Goal: Information Seeking & Learning: Learn about a topic

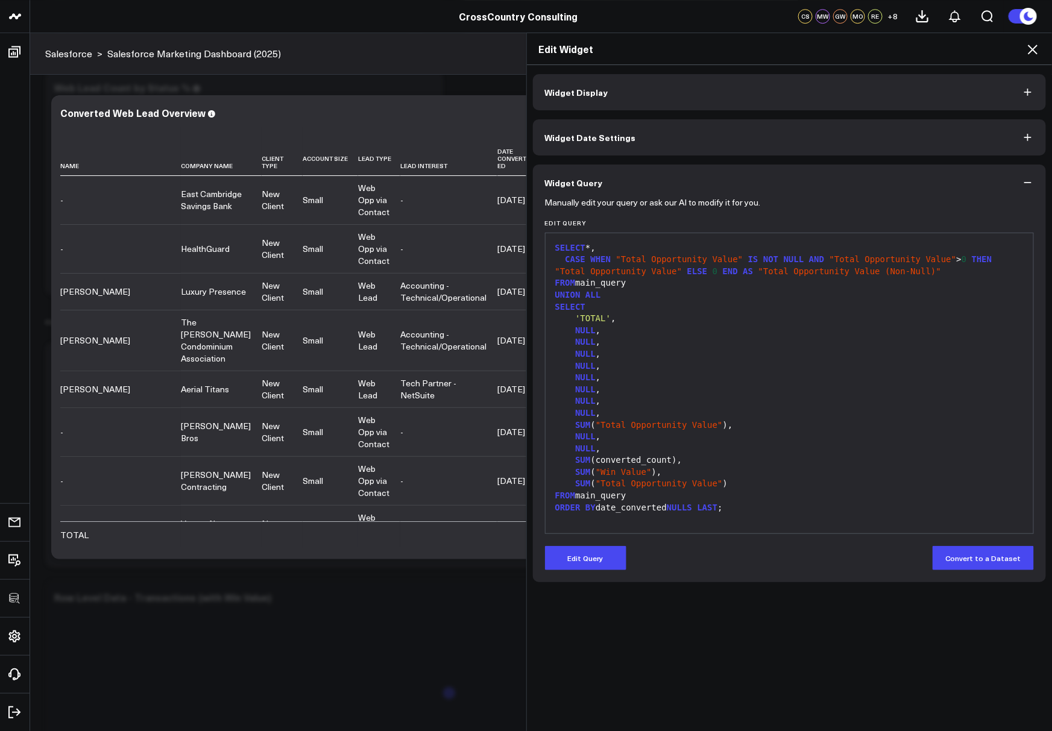
scroll to position [5327, 0]
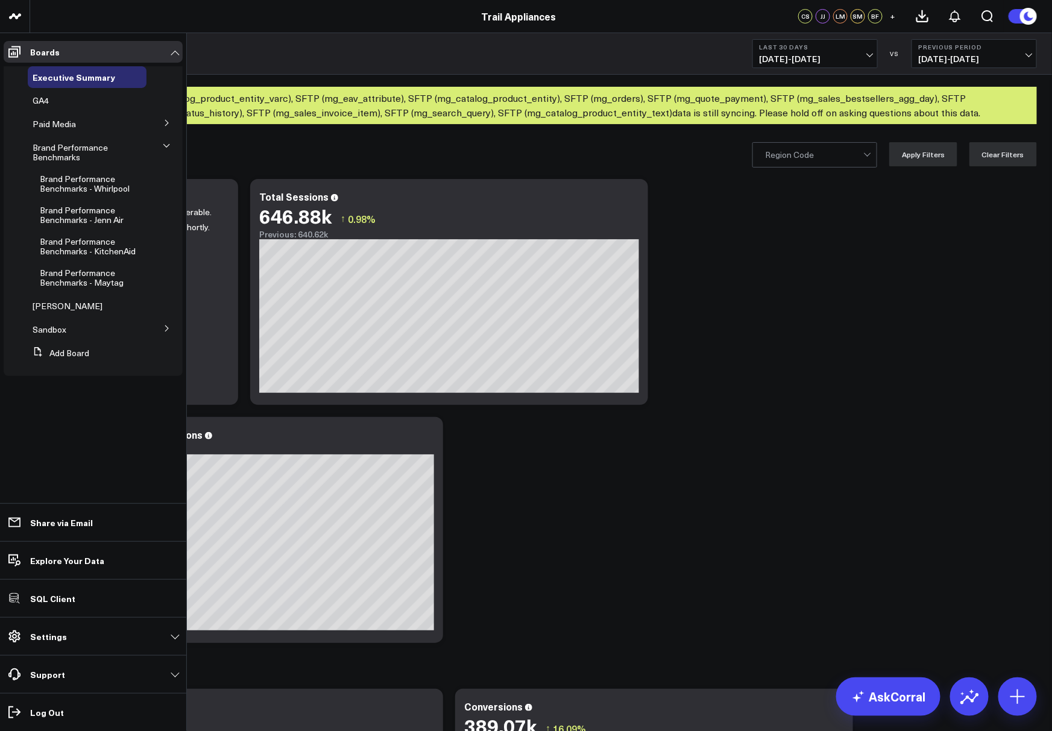
click at [150, 175] on li "Brand Performance Benchmarks - Whirlpool" at bounding box center [97, 183] width 172 height 31
click at [138, 185] on div "Brand Performance Benchmarks - Whirlpool" at bounding box center [91, 183] width 112 height 31
click at [142, 176] on icon at bounding box center [141, 179] width 10 height 10
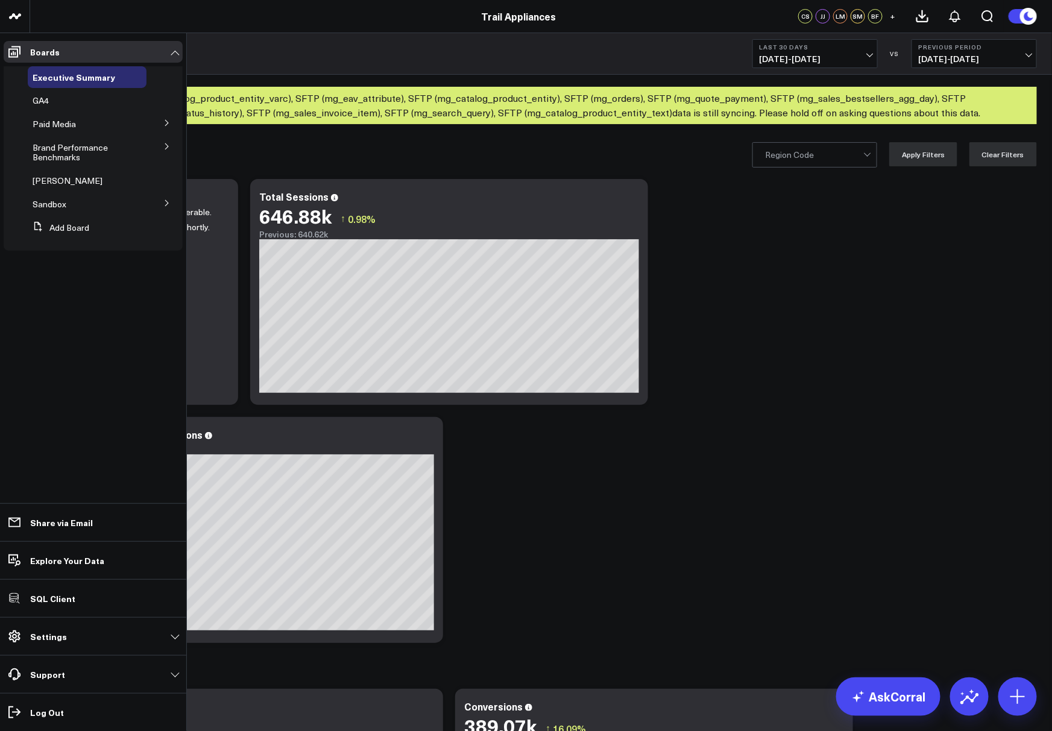
click at [169, 145] on icon at bounding box center [166, 146] width 7 height 7
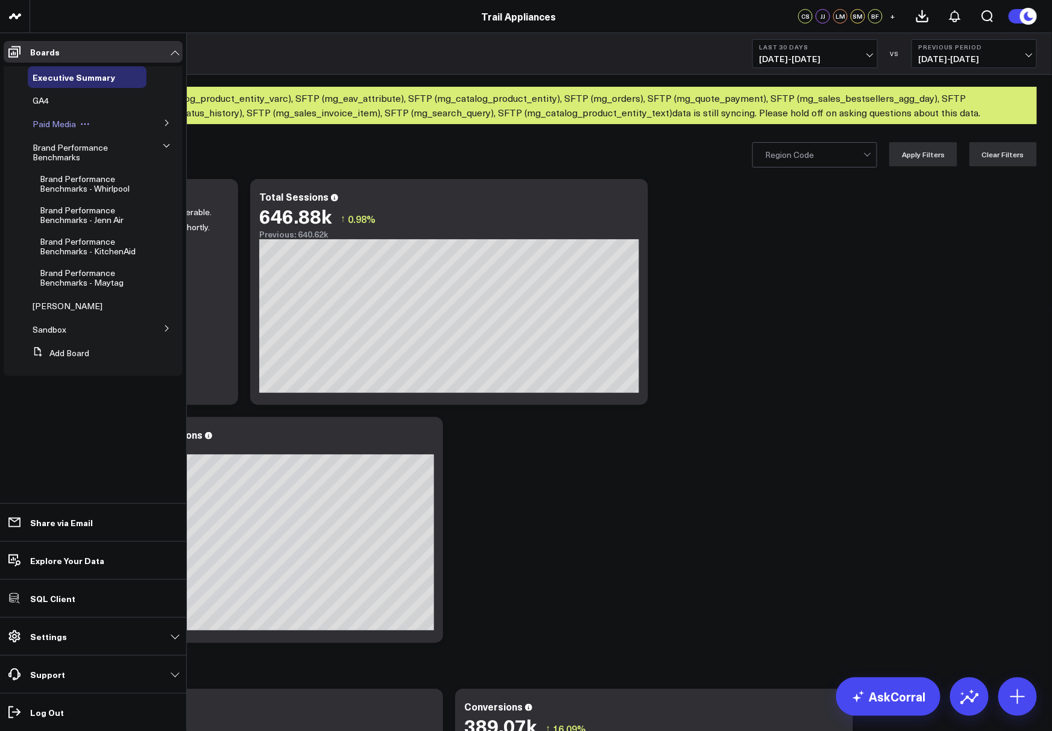
click at [39, 119] on span "Paid Media" at bounding box center [54, 123] width 43 height 11
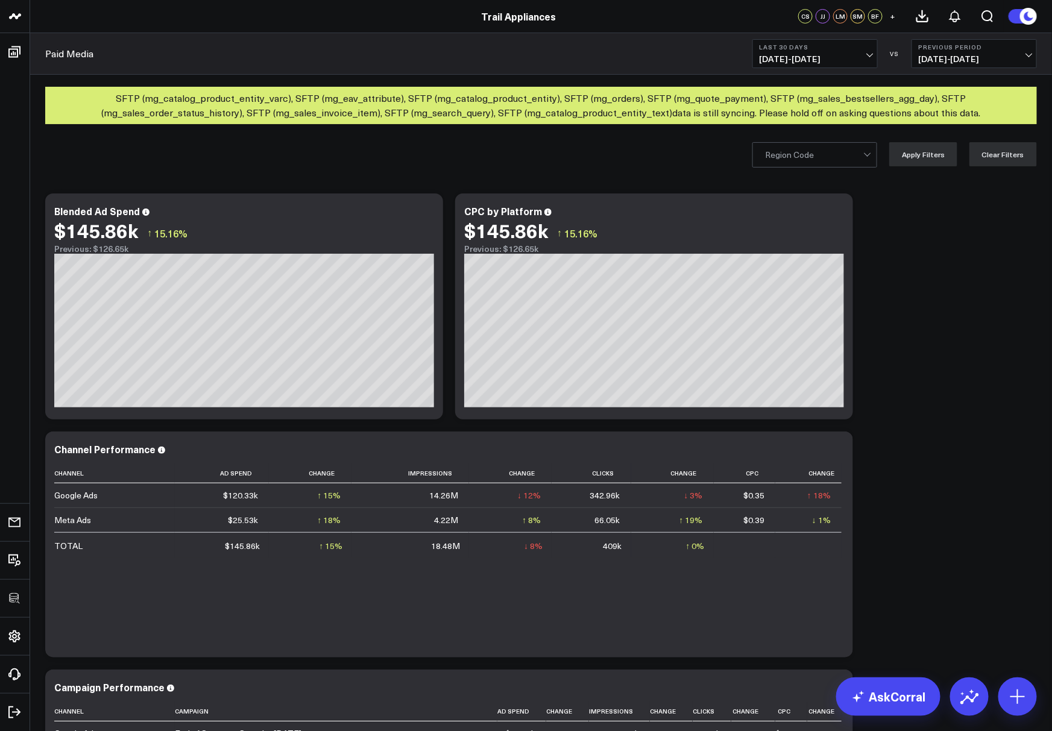
click at [813, 144] on div at bounding box center [814, 155] width 98 height 24
click at [805, 183] on div "AS" at bounding box center [815, 180] width 124 height 25
click at [899, 252] on div "Modify via AI Copy link to widget Ask support Remove Create linked copy Executi…" at bounding box center [541, 545] width 1004 height 715
click at [922, 159] on button "Apply Filters" at bounding box center [923, 154] width 68 height 24
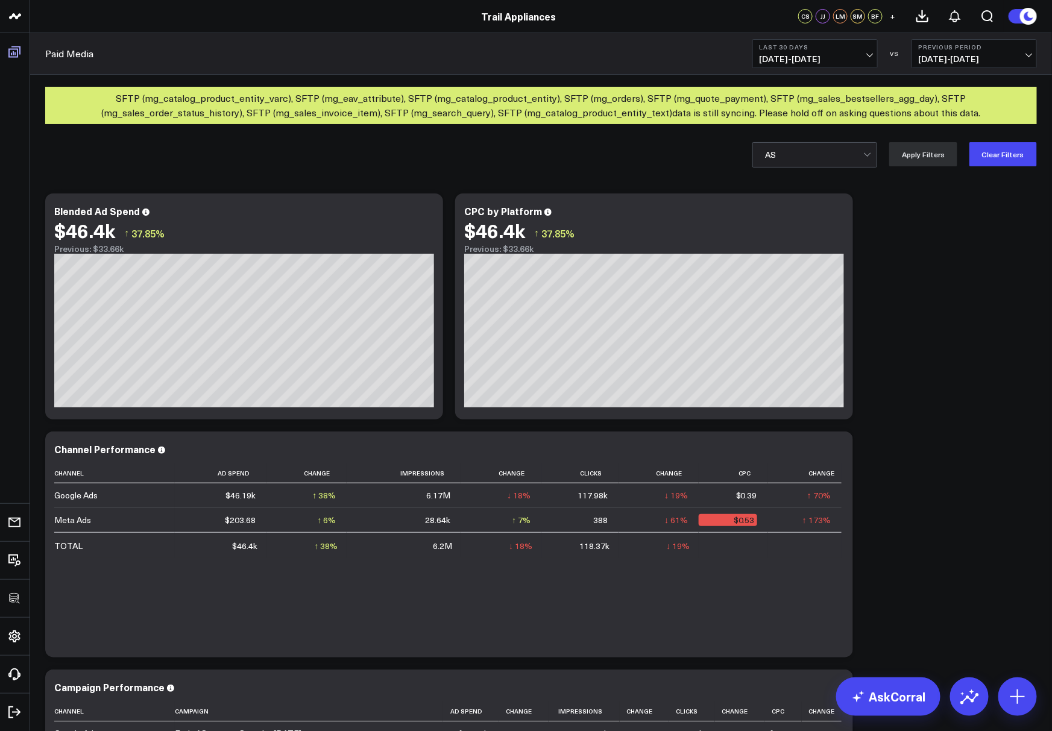
click at [14, 49] on icon at bounding box center [14, 52] width 14 height 14
click at [14, 49] on link "Boards" at bounding box center [15, 52] width 22 height 22
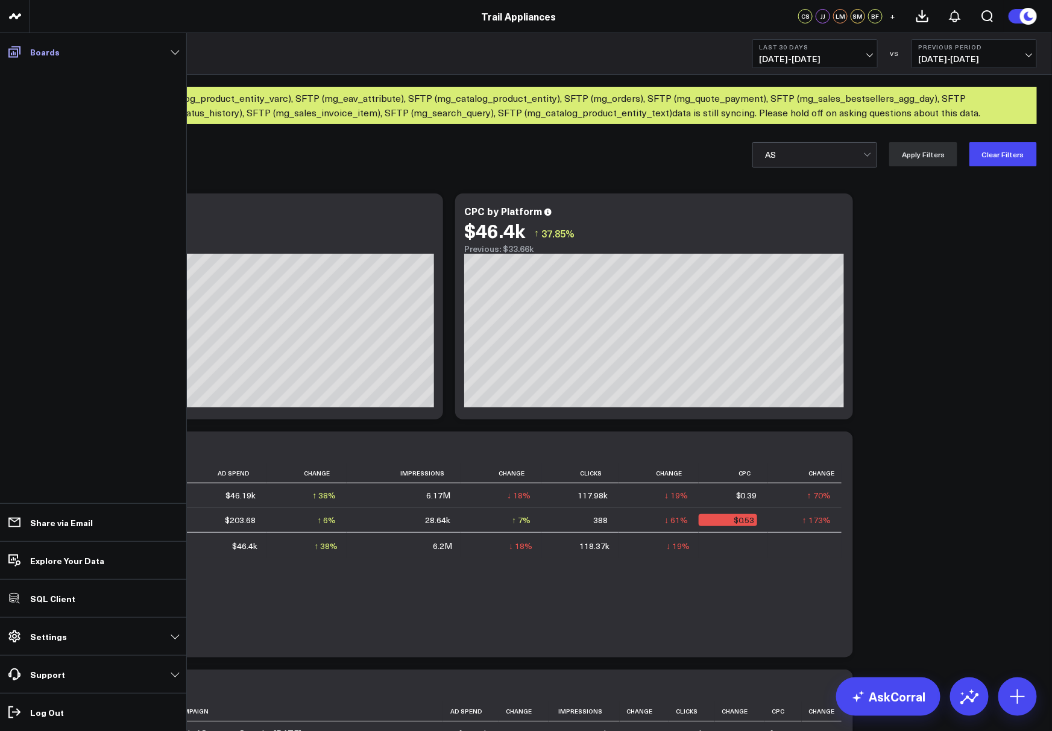
click at [14, 49] on icon at bounding box center [14, 52] width 14 height 14
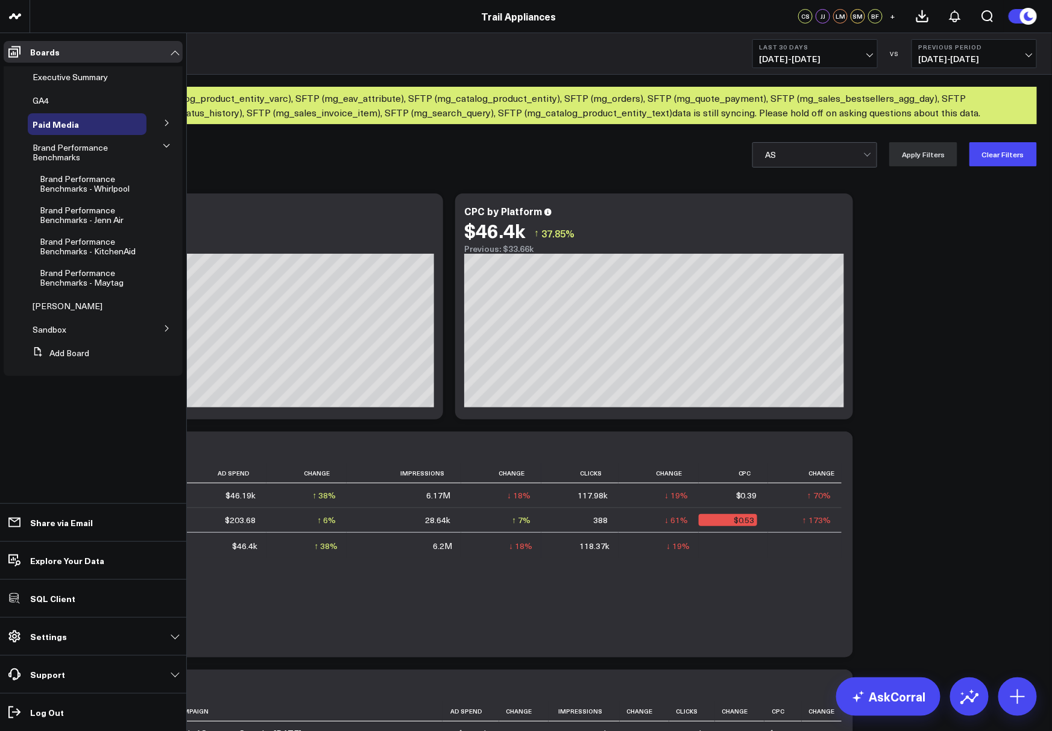
click at [169, 125] on icon at bounding box center [166, 122] width 7 height 7
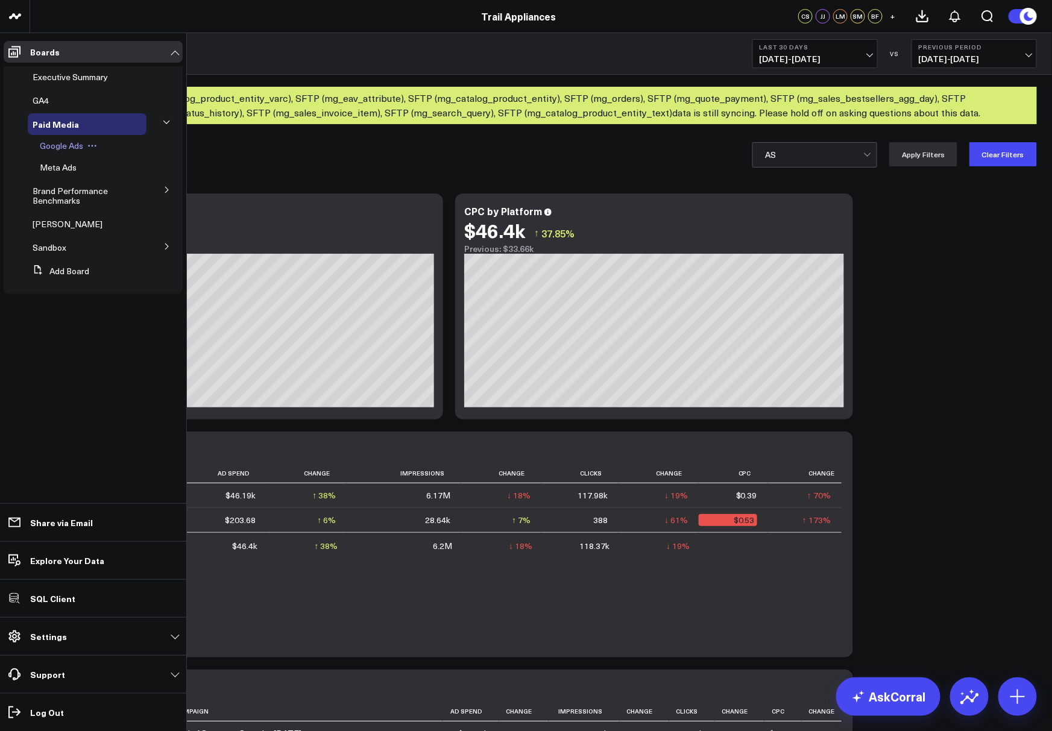
click at [57, 149] on span "Google Ads" at bounding box center [61, 145] width 43 height 11
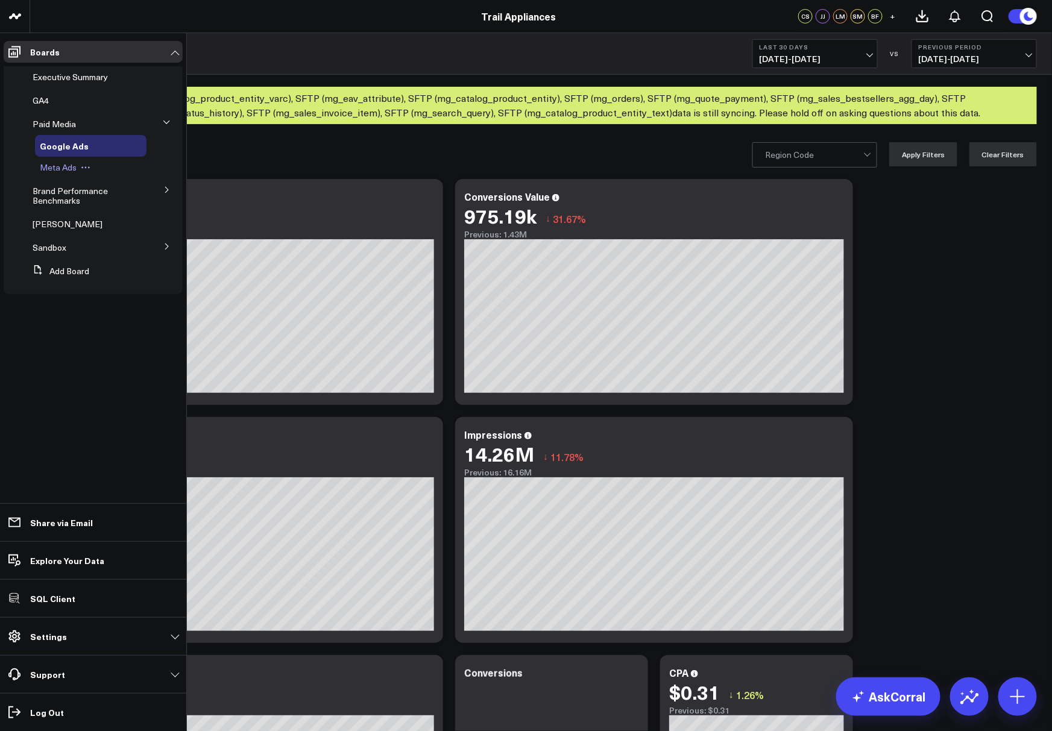
click span "Meta Ads"
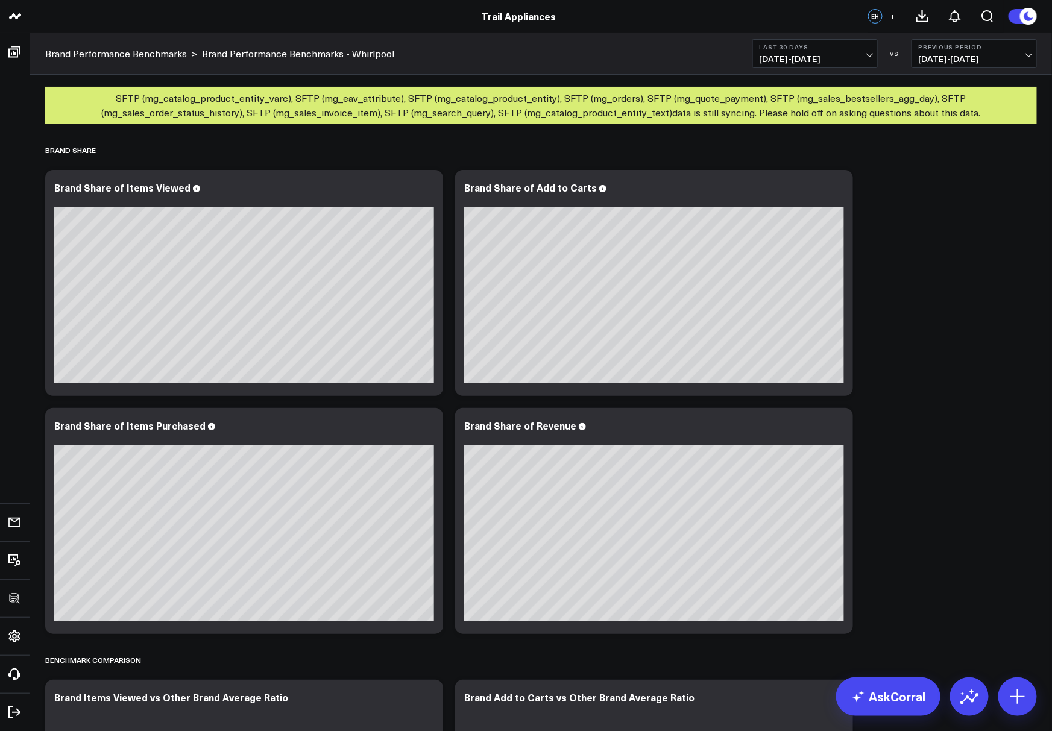
click at [899, 19] on button "+" at bounding box center [893, 16] width 14 height 14
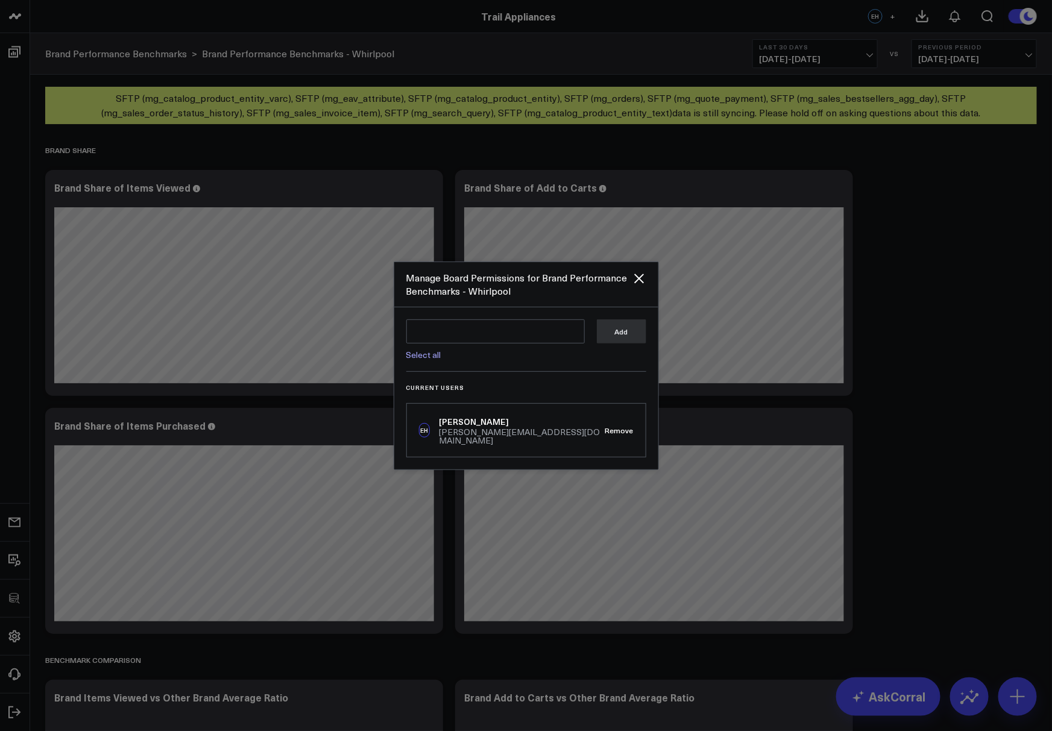
click at [899, 19] on div at bounding box center [526, 365] width 1052 height 731
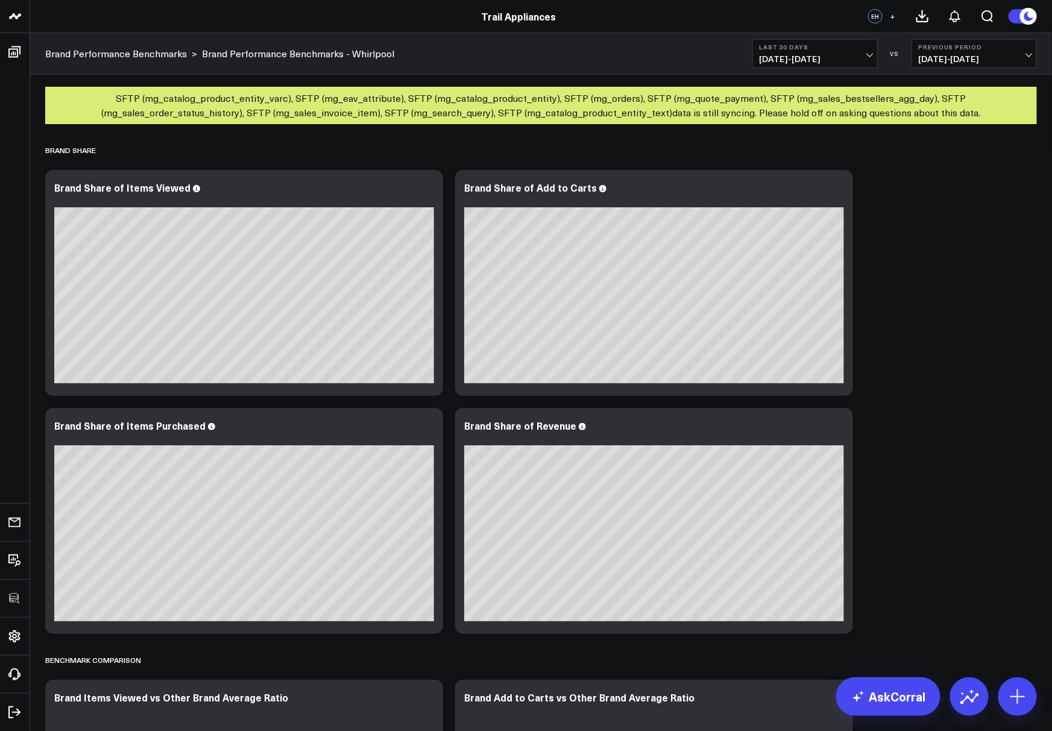
click at [889, 17] on button "+" at bounding box center [893, 16] width 14 height 14
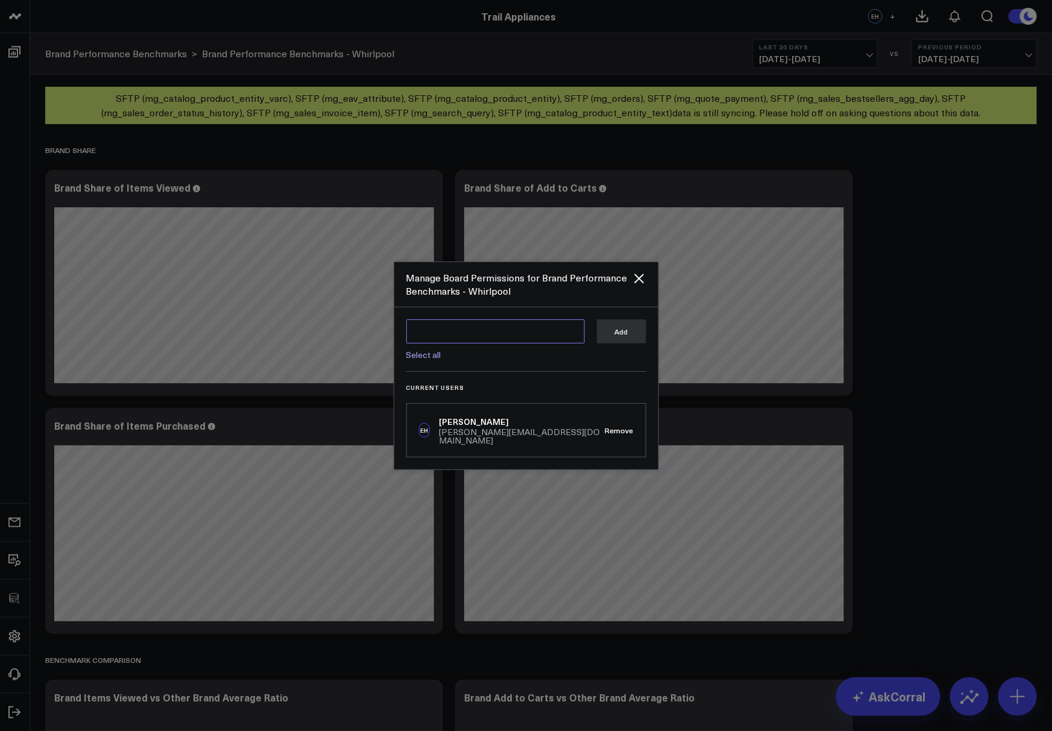
click at [457, 340] on textarea at bounding box center [495, 332] width 178 height 24
type textarea "c"
type textarea "j"
click at [423, 361] on link "Select all" at bounding box center [423, 354] width 35 height 11
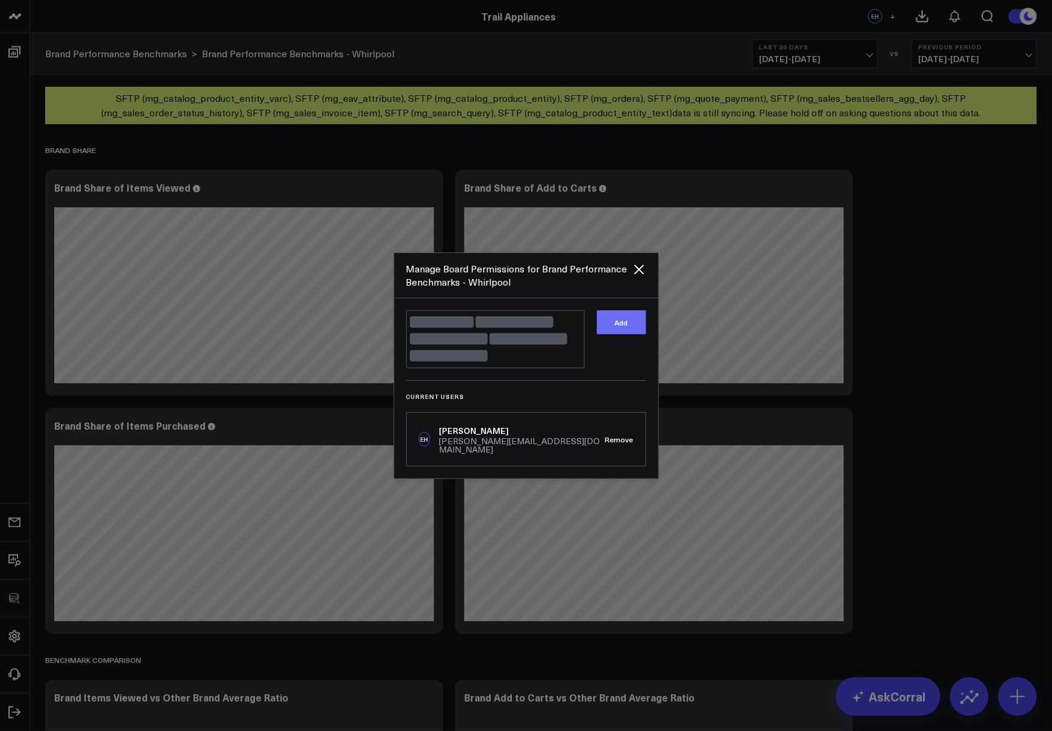
click at [611, 335] on button "Add" at bounding box center [621, 323] width 49 height 24
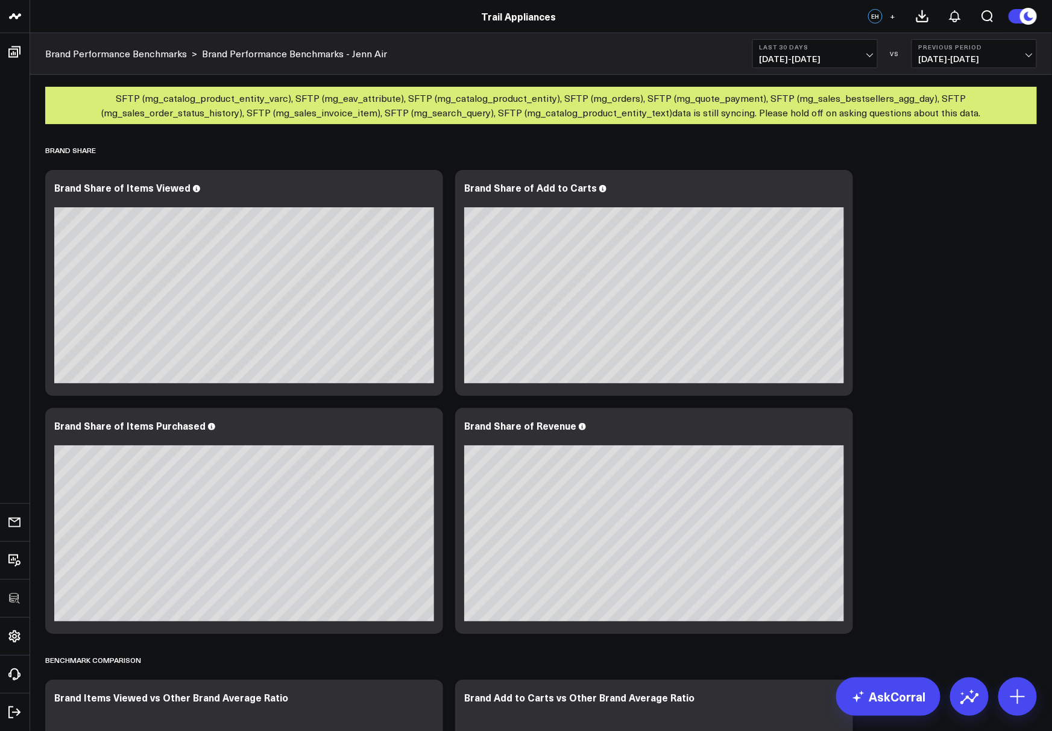
click at [896, 11] on button "+" at bounding box center [893, 16] width 14 height 14
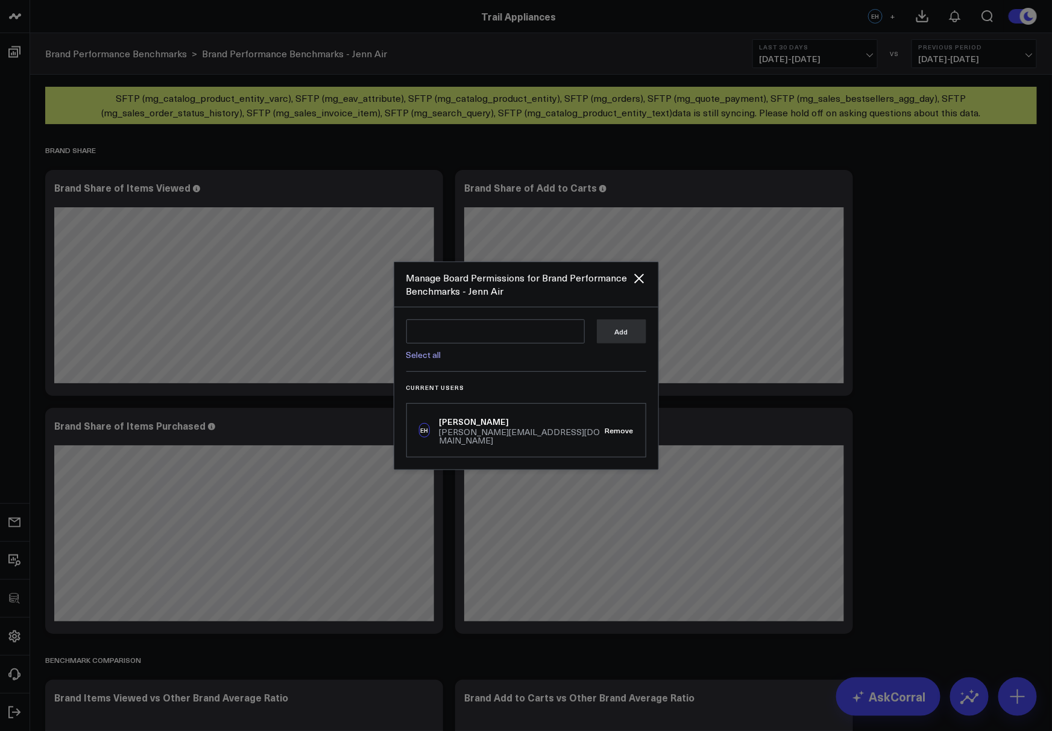
click at [419, 359] on link "Select all" at bounding box center [423, 354] width 35 height 11
type textarea "@Corral Support @[PERSON_NAME] @[PERSON_NAME] @[PERSON_NAME] @[PERSON_NAME]"
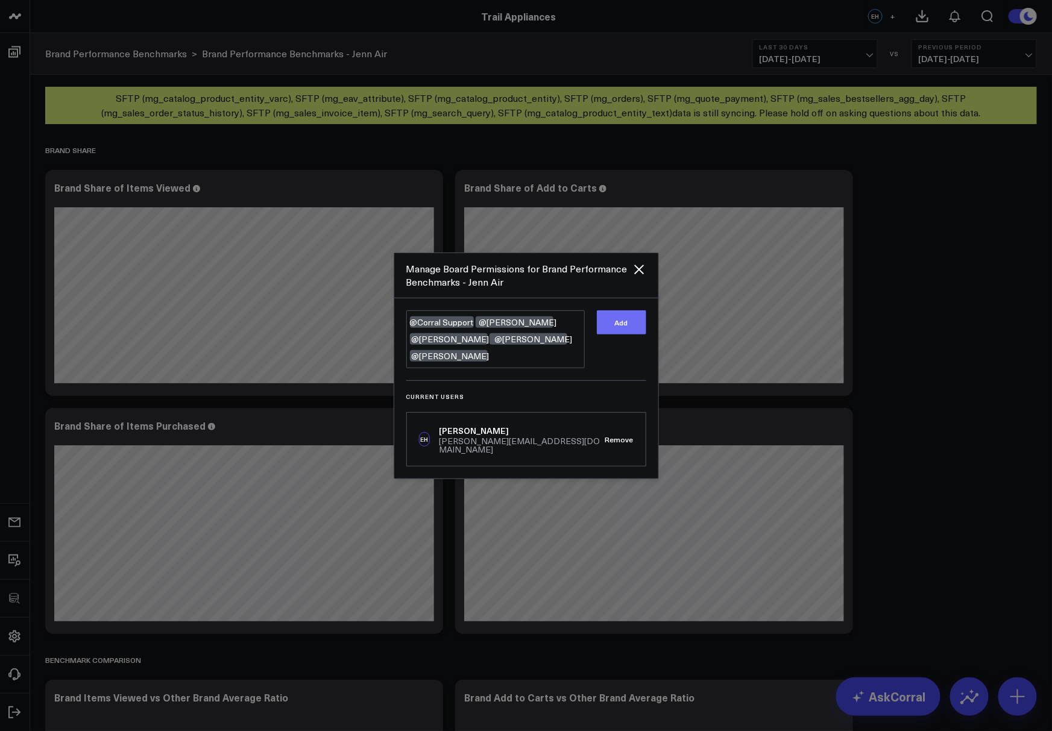
click at [635, 332] on button "Add" at bounding box center [621, 323] width 49 height 24
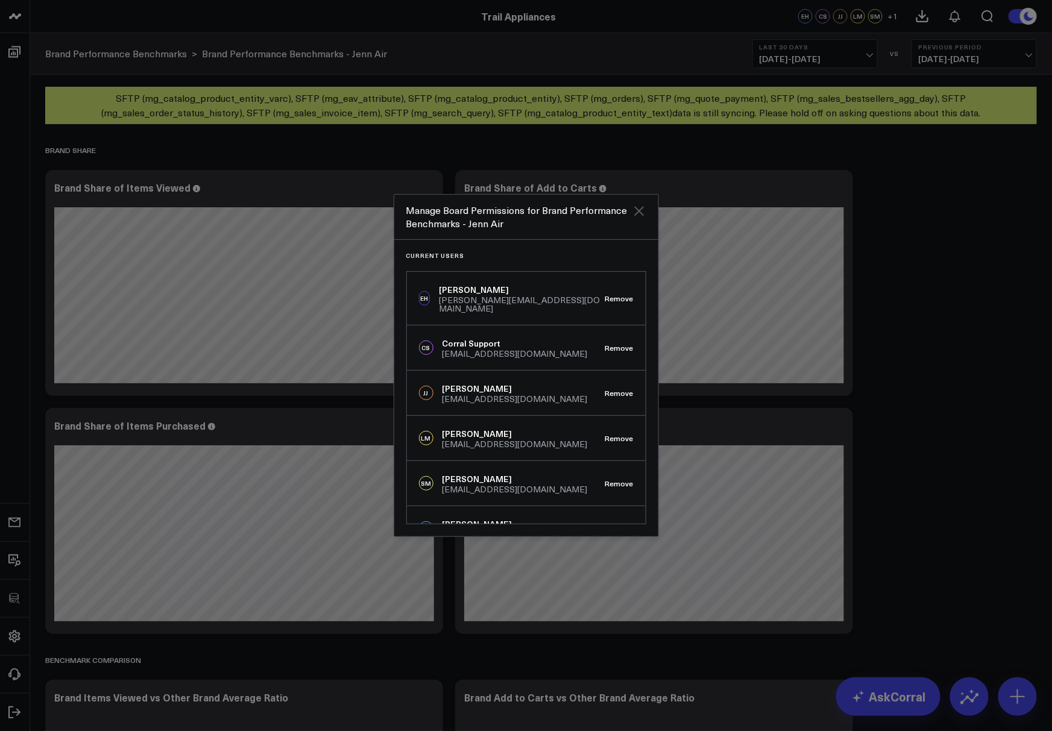
click at [637, 211] on icon "Close" at bounding box center [639, 211] width 14 height 14
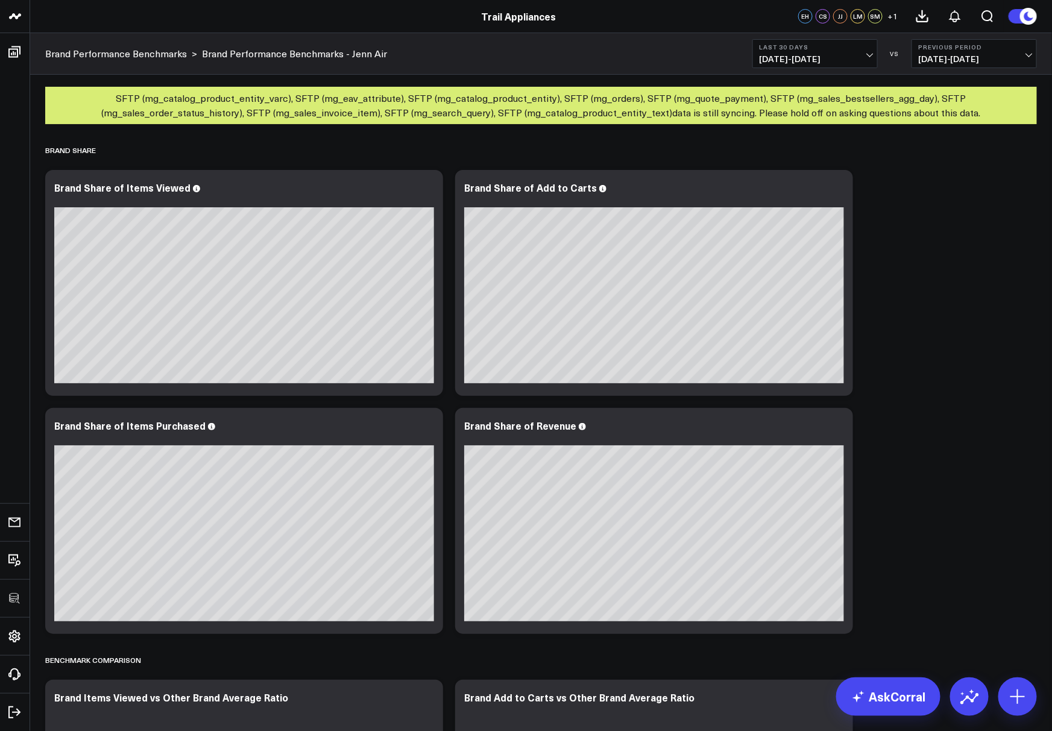
click at [807, 41] on button "Last 30 Days [DATE] - [DATE]" at bounding box center [815, 53] width 125 height 29
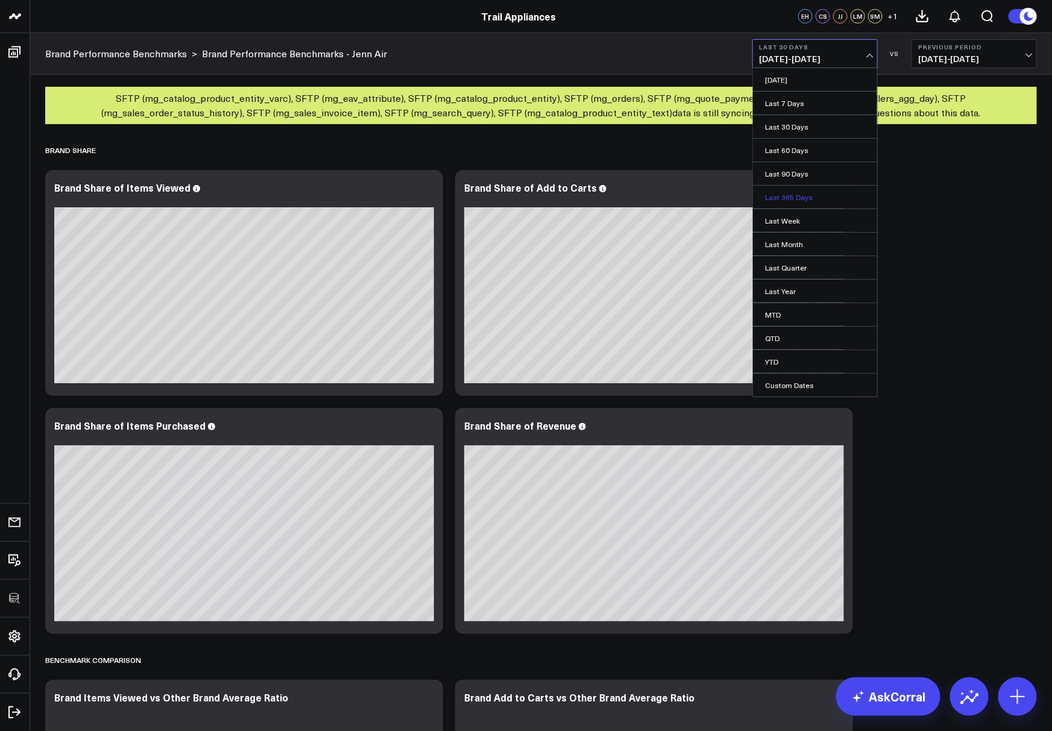
click at [796, 191] on link "Last 365 Days" at bounding box center [815, 197] width 124 height 23
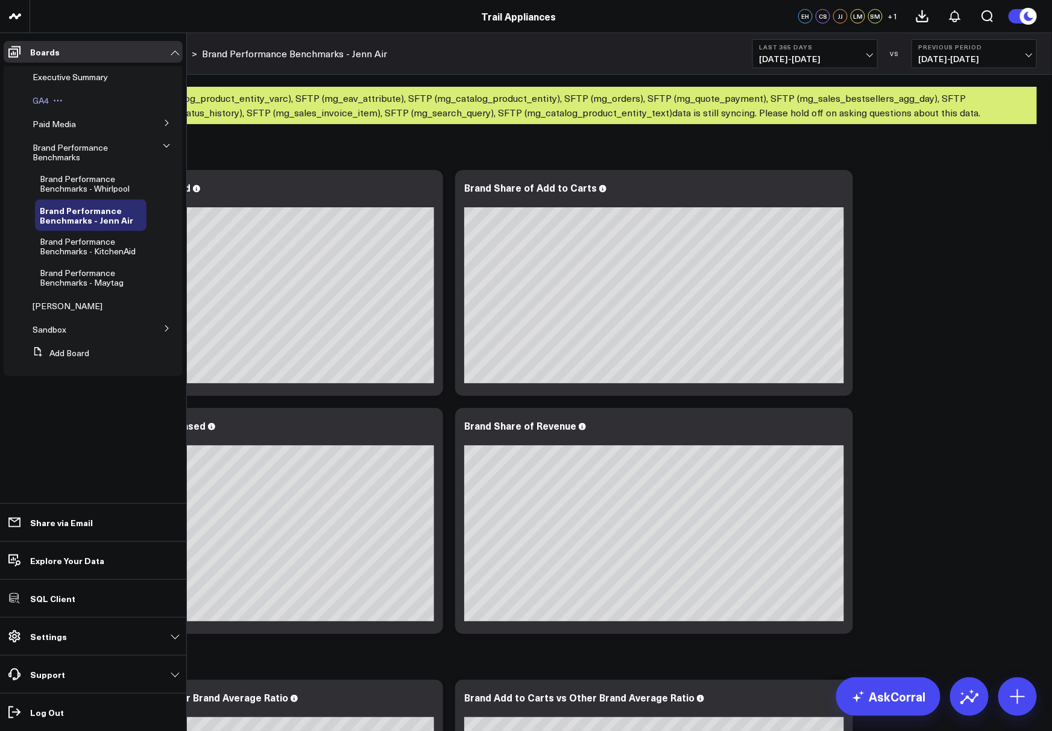
click at [42, 98] on span "GA4" at bounding box center [41, 100] width 16 height 11
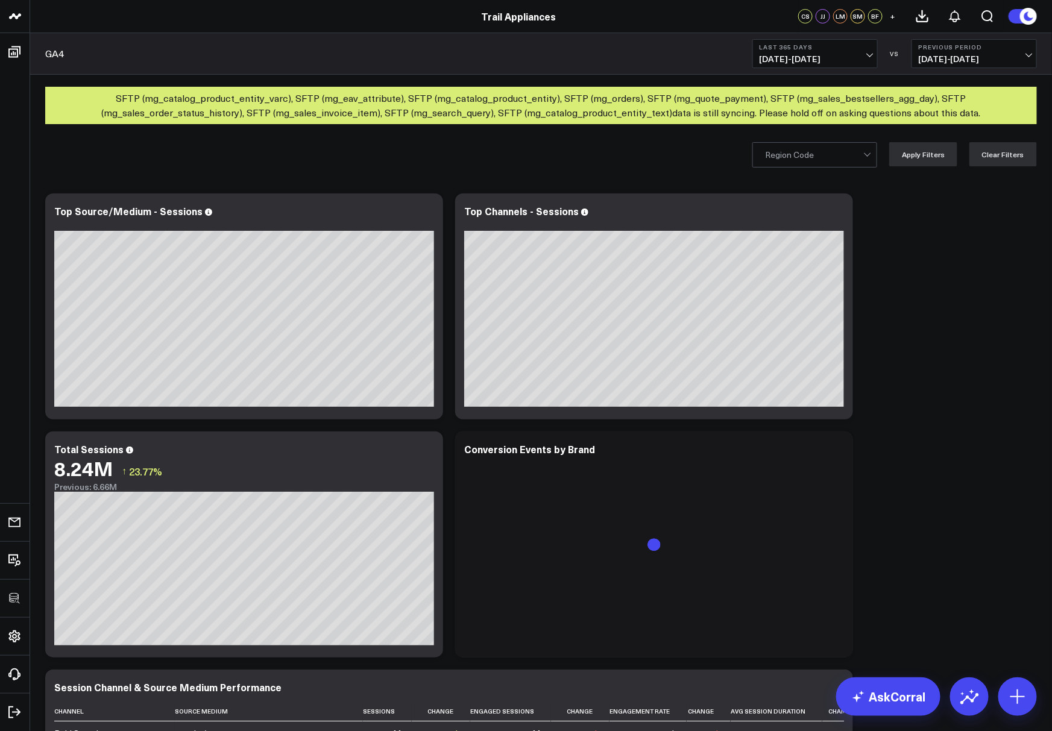
click at [186, 48] on div "GA4 Last 365 Days 09/05/24 - 09/04/25 VS Previous Period 09/06/23 - 09/04/24" at bounding box center [541, 54] width 1022 height 42
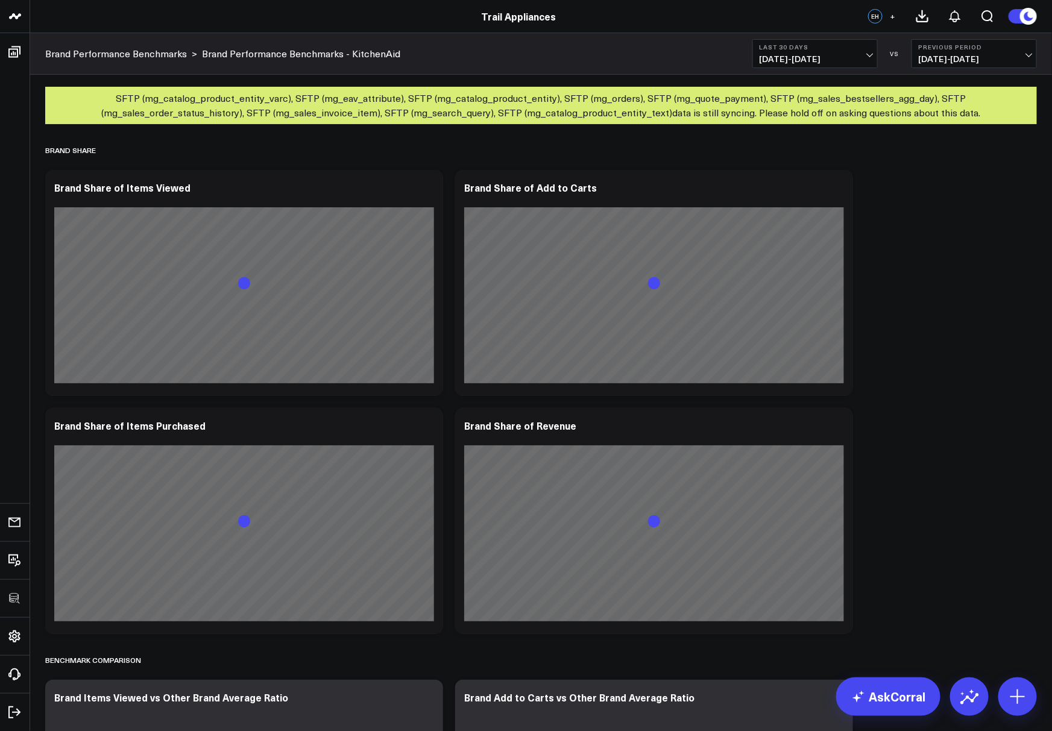
click at [890, 15] on button "+" at bounding box center [893, 16] width 14 height 14
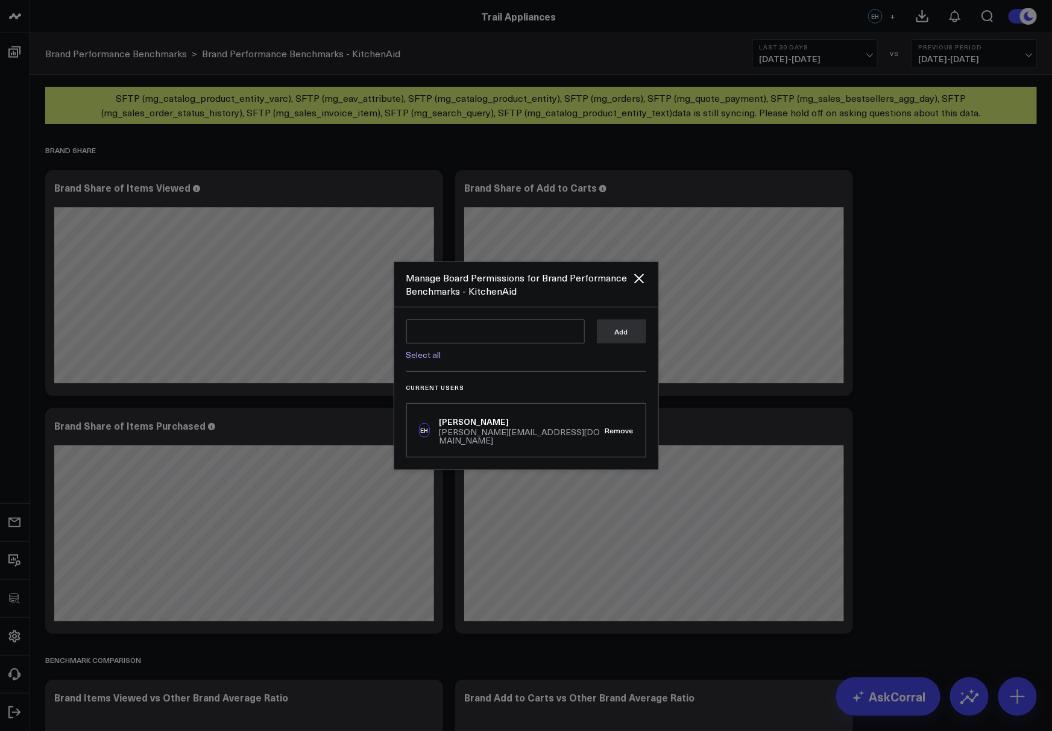
click at [419, 365] on div "Select all Add" at bounding box center [526, 346] width 240 height 52
click at [414, 361] on link "Select all" at bounding box center [423, 354] width 35 height 11
type textarea "@Corral Support @[PERSON_NAME] @[PERSON_NAME] @[PERSON_NAME] @[PERSON_NAME]"
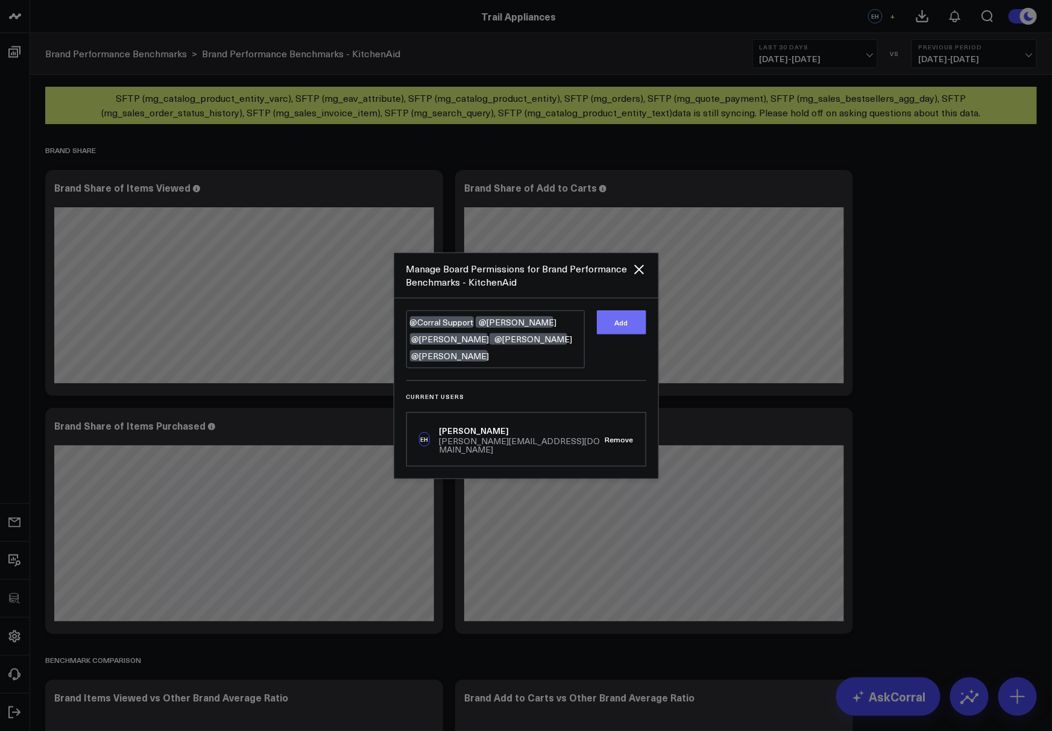
click at [633, 330] on button "Add" at bounding box center [621, 323] width 49 height 24
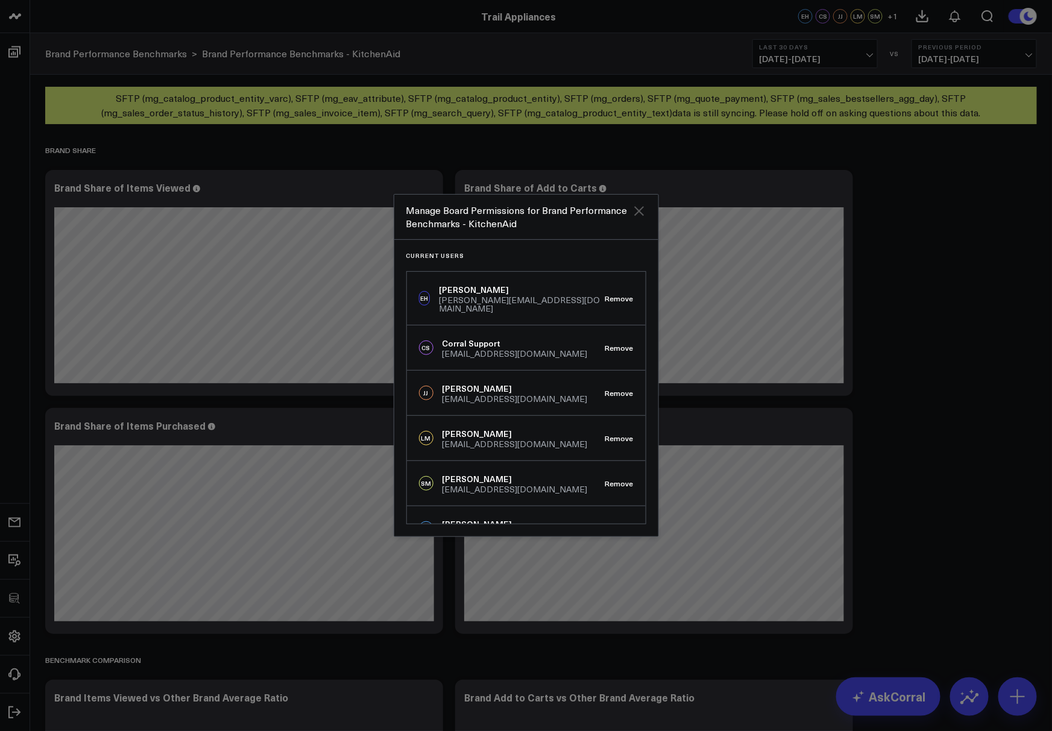
click at [641, 213] on icon "Close" at bounding box center [639, 211] width 10 height 10
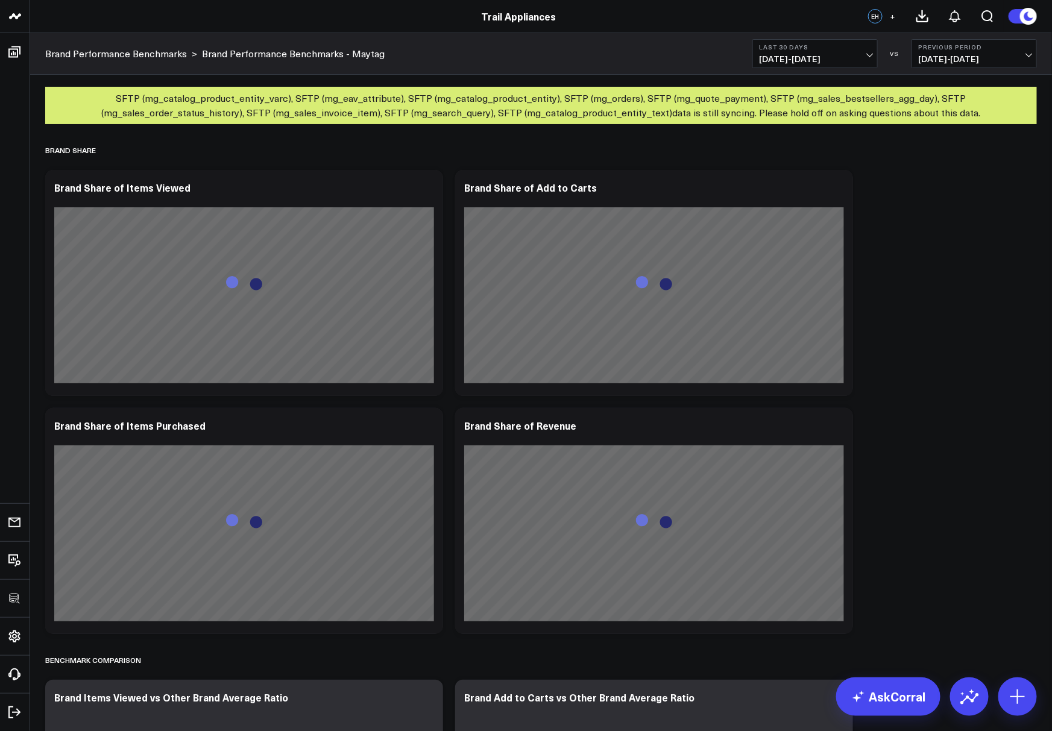
click at [891, 13] on span "+" at bounding box center [893, 16] width 5 height 8
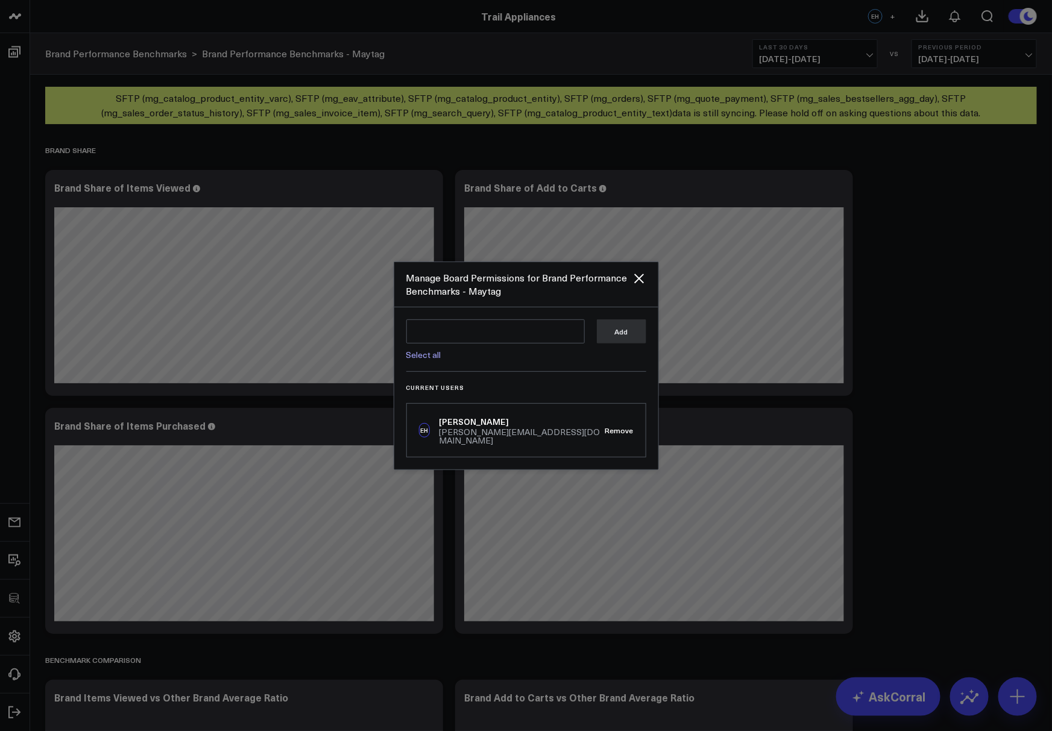
click at [408, 361] on link "Select all" at bounding box center [423, 354] width 35 height 11
type textarea "@Corral Support @[PERSON_NAME] @[PERSON_NAME] @[PERSON_NAME] @[PERSON_NAME]"
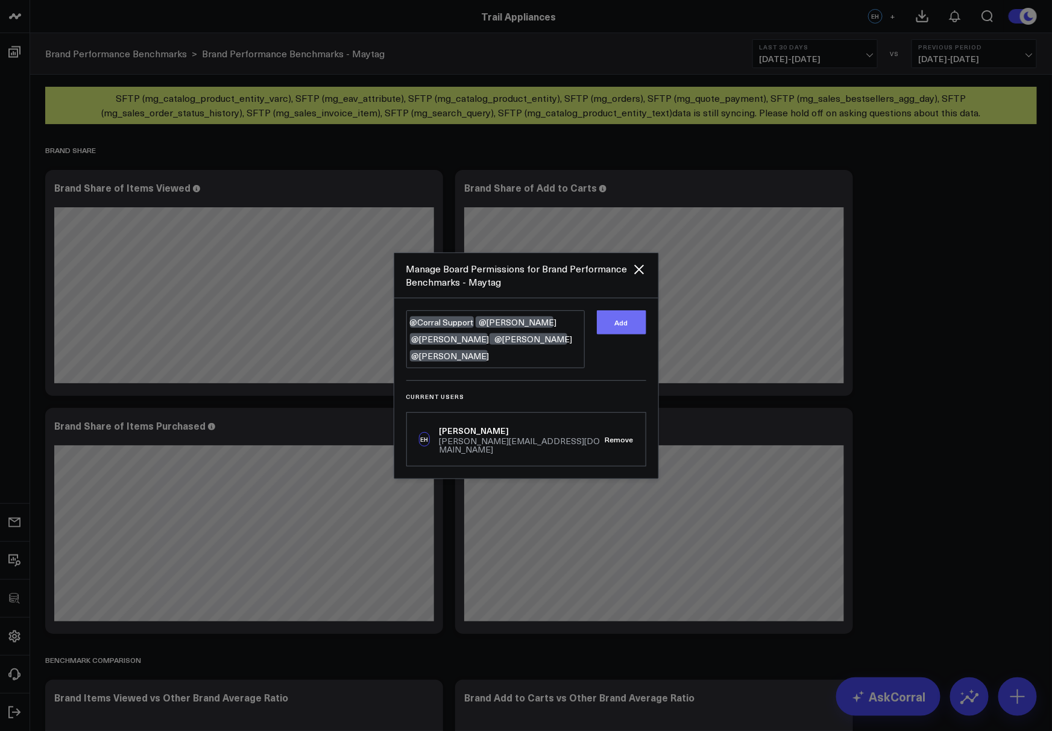
click at [620, 332] on button "Add" at bounding box center [621, 323] width 49 height 24
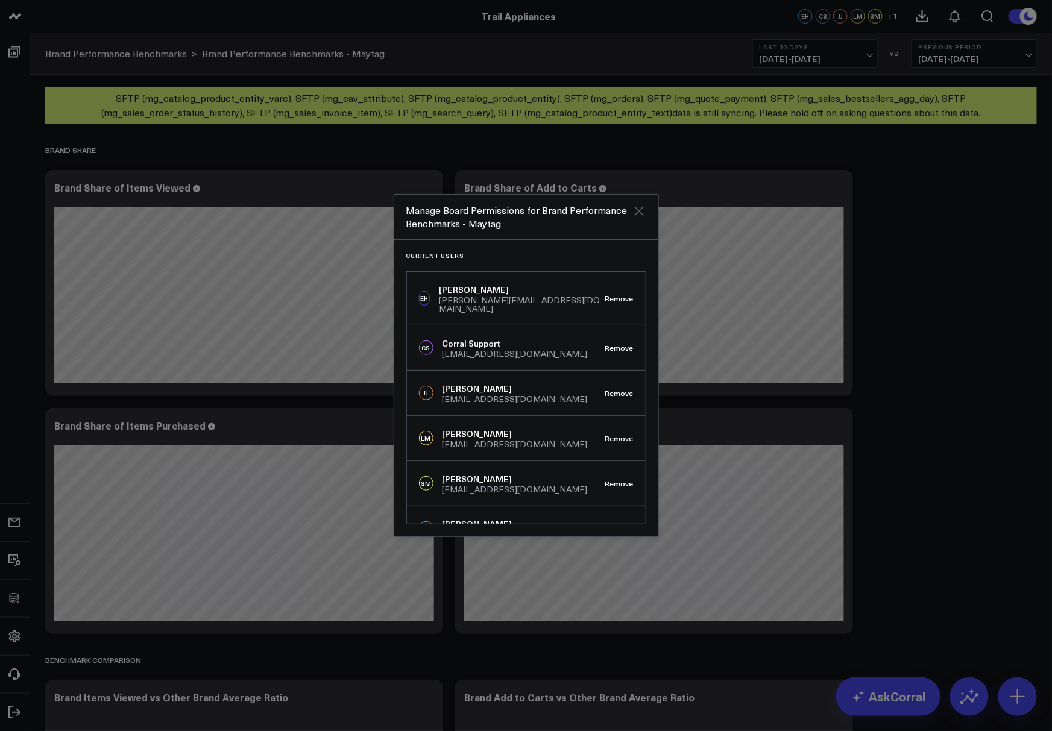
click at [637, 210] on icon "Close" at bounding box center [639, 211] width 14 height 14
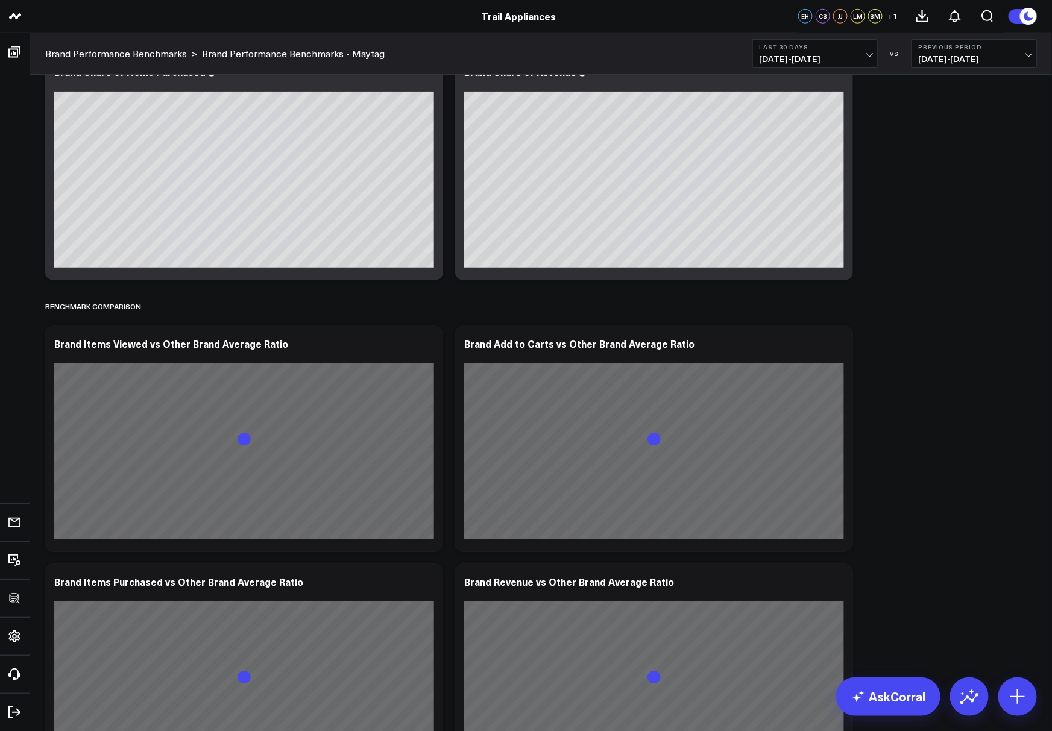
scroll to position [362, 0]
